Goal: Information Seeking & Learning: Learn about a topic

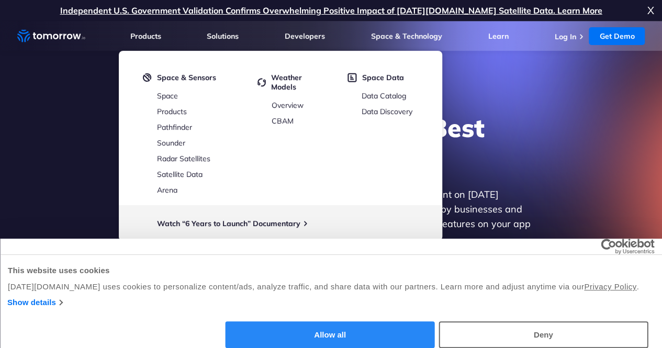
click at [435, 321] on button "Allow all" at bounding box center [330, 334] width 209 height 27
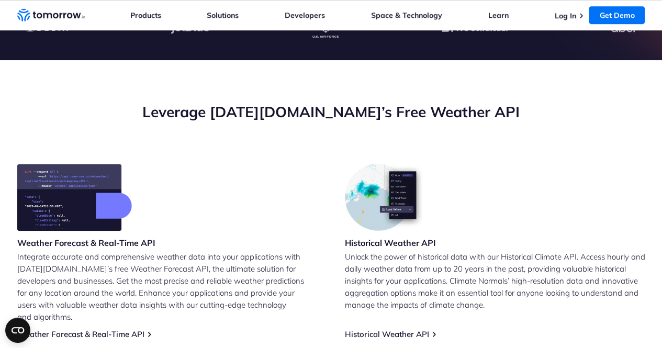
scroll to position [439, 0]
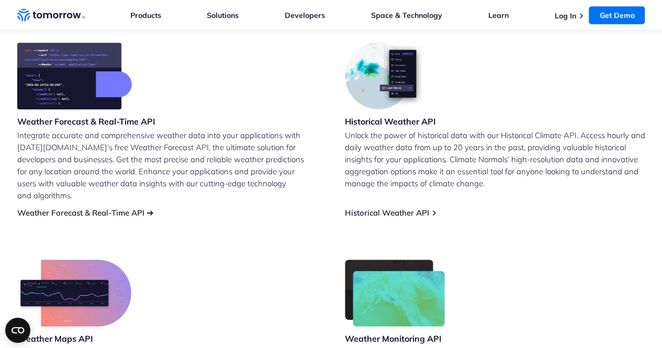
click at [82, 208] on link "Weather Forecast & Real-Time API" at bounding box center [80, 213] width 127 height 10
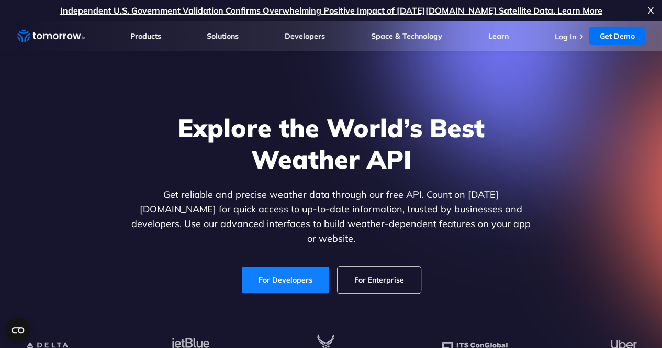
click at [280, 277] on link "For Developers" at bounding box center [285, 280] width 87 height 26
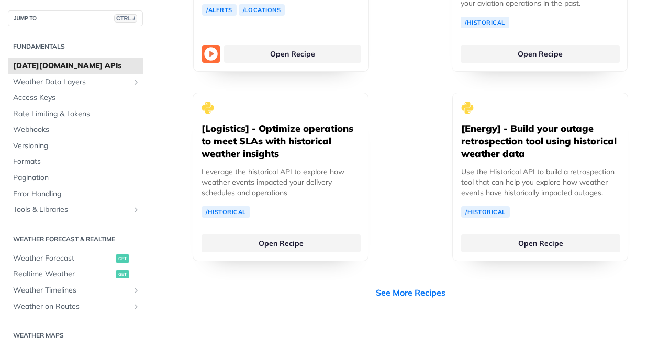
scroll to position [2655, 0]
